Goal: Information Seeking & Learning: Learn about a topic

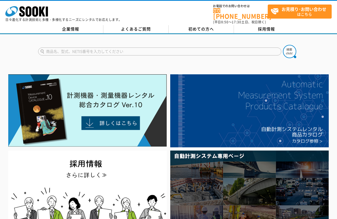
click at [103, 50] on input "text" at bounding box center [159, 52] width 243 height 8
type input "ファイバー"
click at [283, 45] on button at bounding box center [289, 51] width 13 height 13
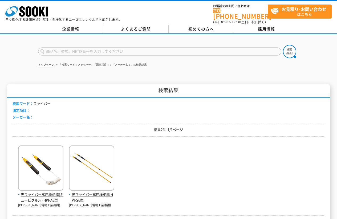
click at [88, 48] on input "text" at bounding box center [159, 52] width 243 height 8
type input "スコープ"
click at [283, 45] on button at bounding box center [289, 51] width 13 height 13
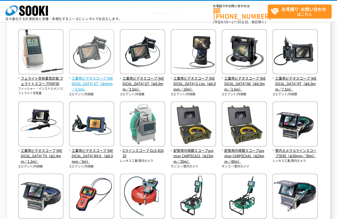
scroll to position [106, 0]
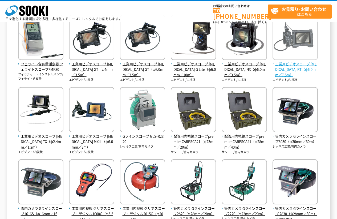
click at [308, 65] on span "工業用ビデオスコープ IPLEX RT（φ6.0mm／7.5m）" at bounding box center [294, 69] width 45 height 16
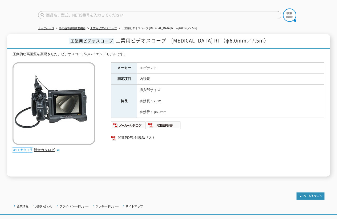
scroll to position [13, 0]
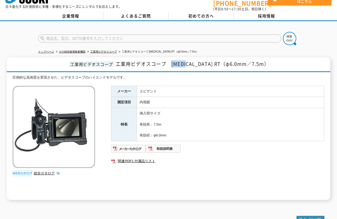
drag, startPoint x: 186, startPoint y: 61, endPoint x: 200, endPoint y: 62, distance: 13.4
click at [200, 62] on span "工業用ビデオスコープ　IPLEX RT（φ6.0mm／7.5m）" at bounding box center [191, 63] width 153 height 7
copy span "IPLEX"
click at [100, 50] on link "工業用ビデオスコープ" at bounding box center [103, 51] width 27 height 3
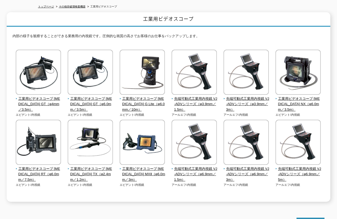
scroll to position [80, 0]
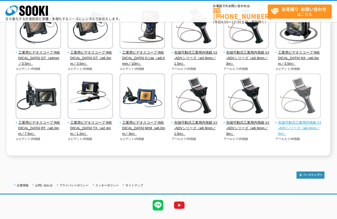
click at [295, 123] on span "先端可動式工業用内視鏡 VJ-ADVシリーズ（φ6.9mm／5m）" at bounding box center [297, 128] width 45 height 16
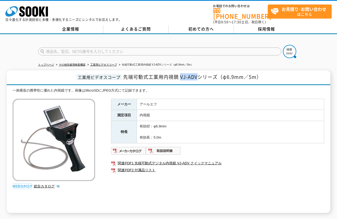
drag, startPoint x: 199, startPoint y: 75, endPoint x: 181, endPoint y: 71, distance: 18.0
click at [181, 73] on span "先端可動式工業用内視鏡 VJ-ADVシリーズ（φ6.9mm／5m）" at bounding box center [192, 76] width 138 height 7
copy span "VJ-ADV"
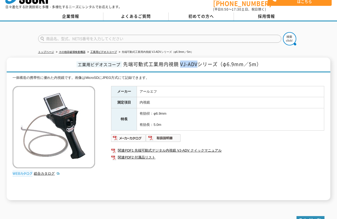
scroll to position [27, 0]
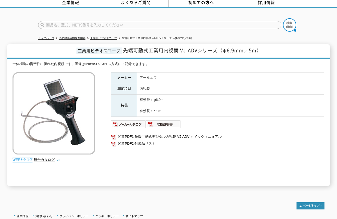
drag, startPoint x: 141, startPoint y: 22, endPoint x: 147, endPoint y: 13, distance: 11.2
click at [141, 22] on input "text" at bounding box center [159, 25] width 243 height 8
type input "クリアスコープ"
click at [283, 18] on button at bounding box center [289, 24] width 13 height 13
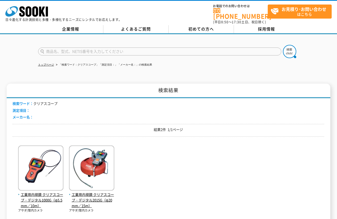
scroll to position [53, 0]
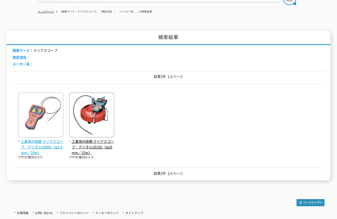
click at [37, 142] on span "工業用内視鏡 クリアスコープ・デジタル1000G（φ5.5mm／10m）" at bounding box center [40, 147] width 45 height 16
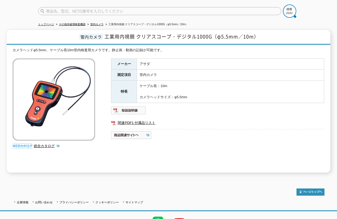
scroll to position [27, 0]
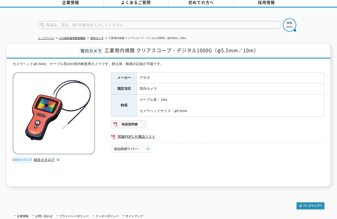
click at [135, 146] on img at bounding box center [131, 149] width 41 height 9
click at [135, 134] on link "関連PDF1 付属品リスト" at bounding box center [217, 137] width 213 height 7
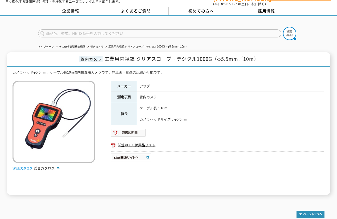
scroll to position [13, 0]
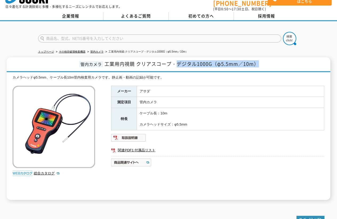
drag, startPoint x: 259, startPoint y: 61, endPoint x: 203, endPoint y: 65, distance: 56.3
click at [180, 65] on h1 "管内カメラ 工業用内視鏡 クリアスコープ・デジタル1000G（φ5.5mm／10m）" at bounding box center [168, 64] width 323 height 15
drag, startPoint x: 204, startPoint y: 65, endPoint x: 210, endPoint y: 64, distance: 5.7
click at [205, 65] on h1 "管内カメラ 工業用内視鏡 クリアスコープ・デジタル1000G（φ5.5mm／10m）" at bounding box center [168, 64] width 323 height 15
click at [210, 60] on span "工業用内視鏡 クリアスコープ・デジタル1000G（φ5.5mm／10m）" at bounding box center [181, 63] width 154 height 7
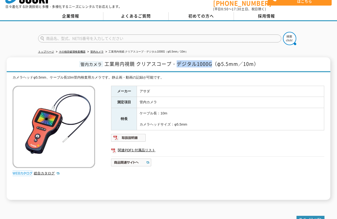
drag, startPoint x: 212, startPoint y: 62, endPoint x: 178, endPoint y: 60, distance: 33.8
click at [178, 60] on span "工業用内視鏡 クリアスコープ・デジタル1000G（φ5.5mm／10m）" at bounding box center [181, 63] width 154 height 7
copy span "デジタル1000G"
